Goal: Find specific page/section: Find specific page/section

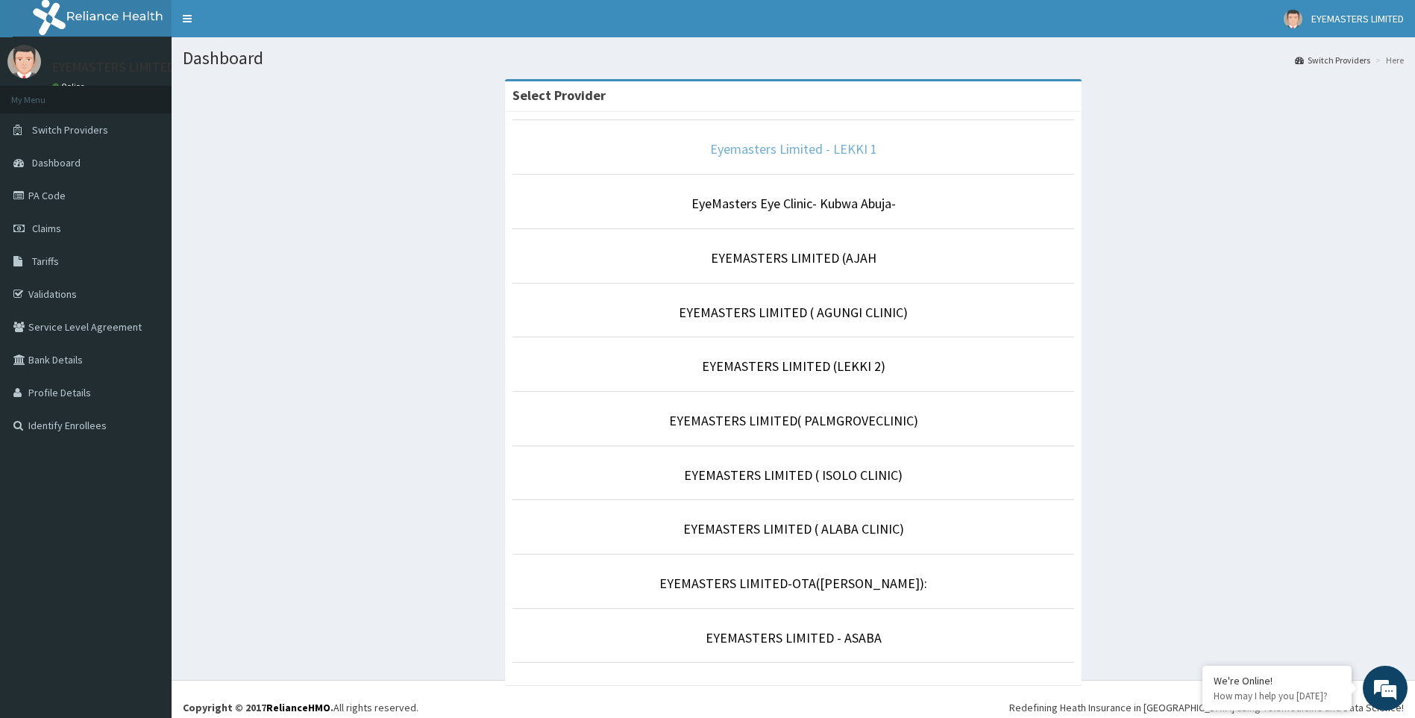
click at [821, 149] on link "Eyemasters Limited - LEKKI 1" at bounding box center [793, 148] width 167 height 17
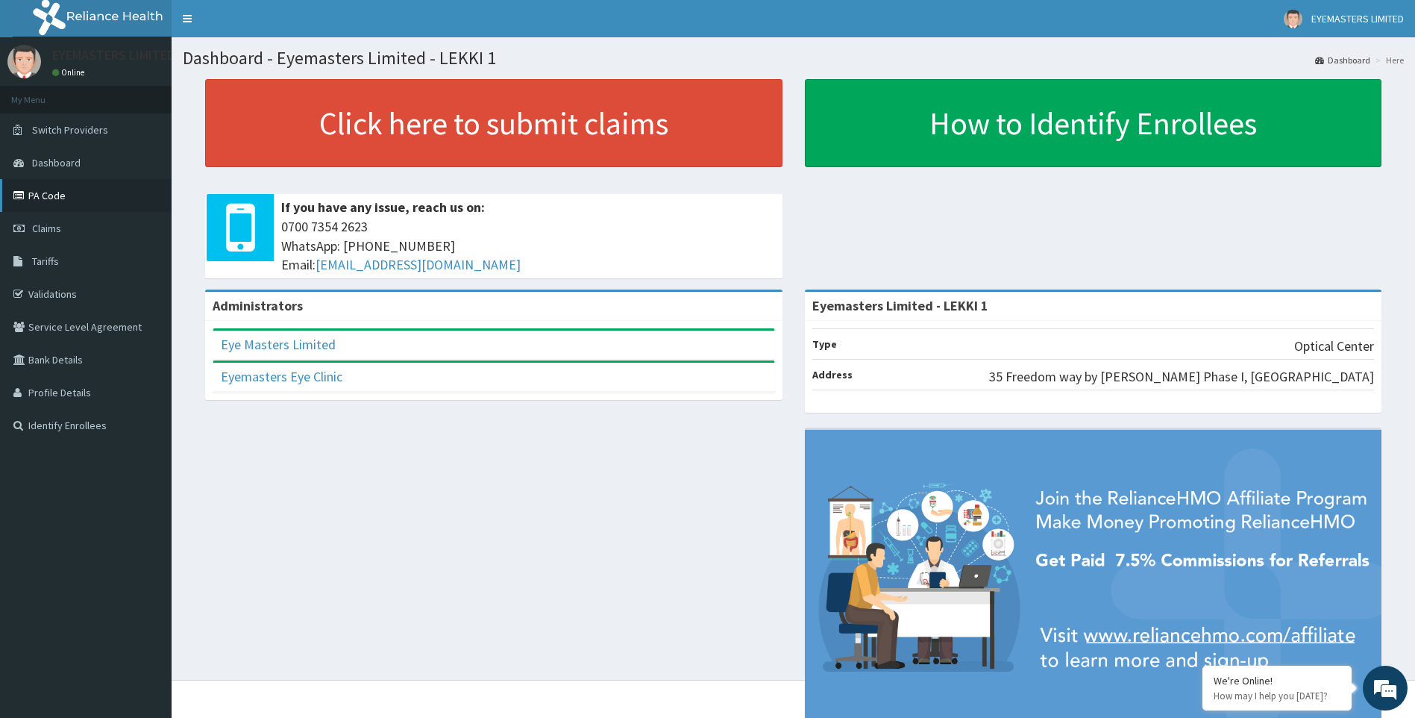
click at [53, 192] on link "PA Code" at bounding box center [86, 195] width 172 height 33
